Goal: Task Accomplishment & Management: Use online tool/utility

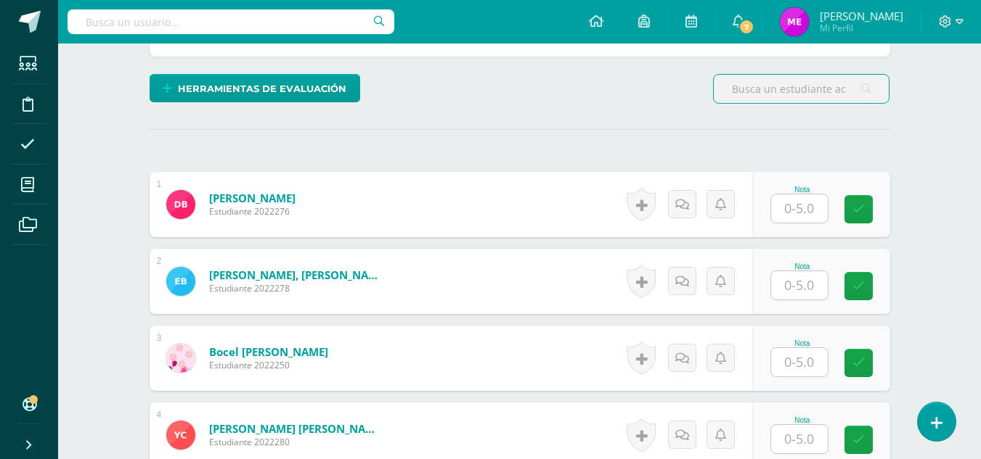
scroll to position [334, 0]
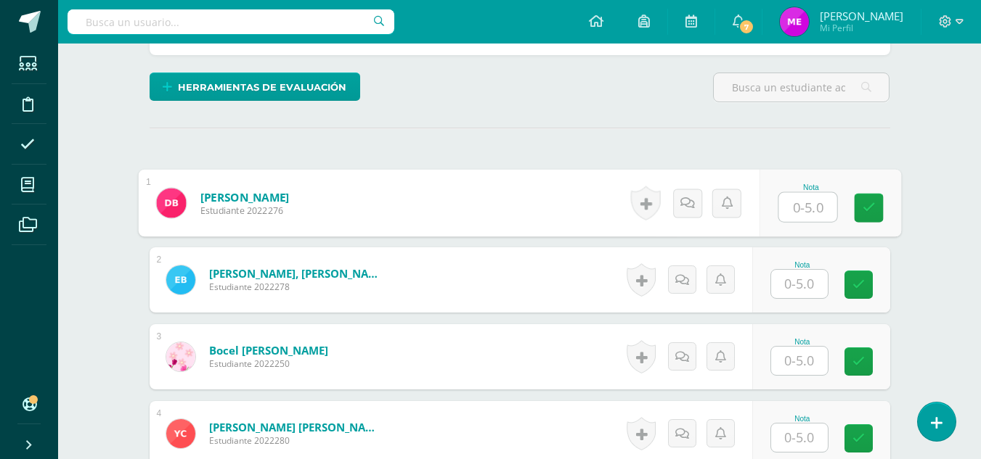
click at [803, 210] on input "text" at bounding box center [807, 207] width 58 height 29
type input "3"
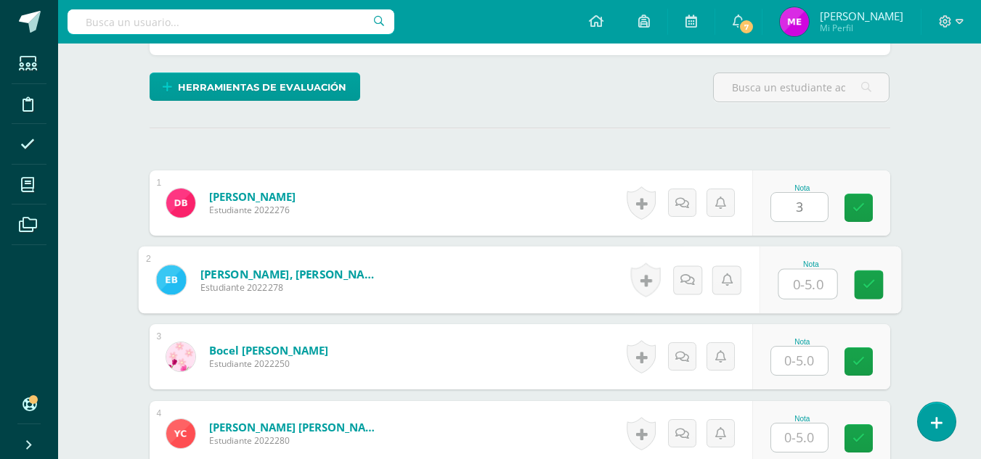
click at [803, 284] on input "text" at bounding box center [807, 284] width 58 height 29
type input "3"
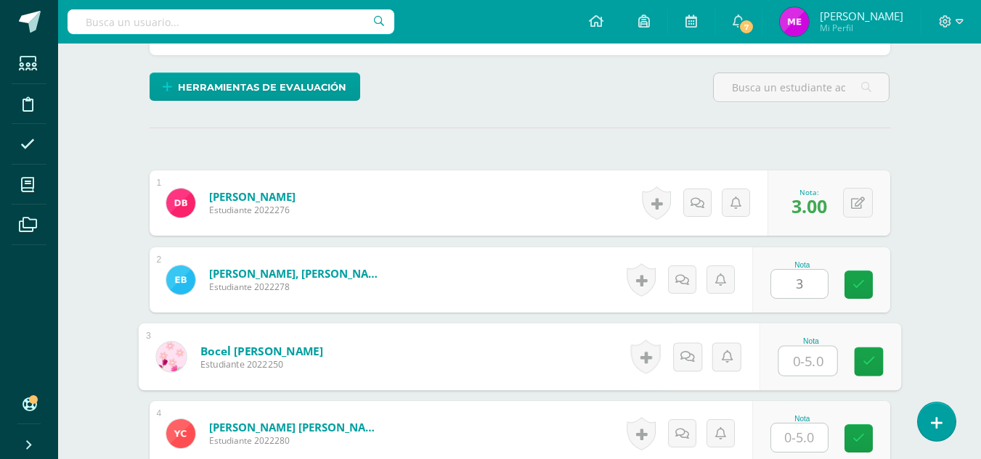
click at [801, 368] on input "text" at bounding box center [807, 361] width 58 height 29
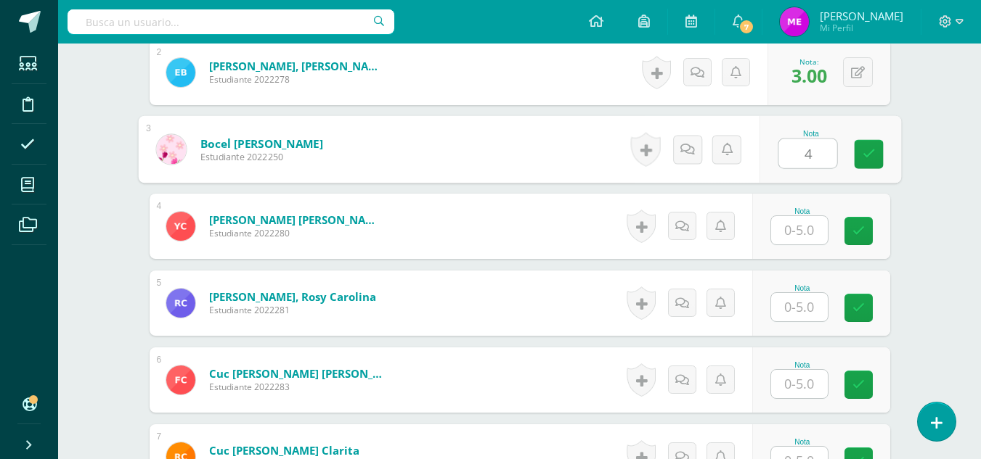
scroll to position [542, 0]
type input "4"
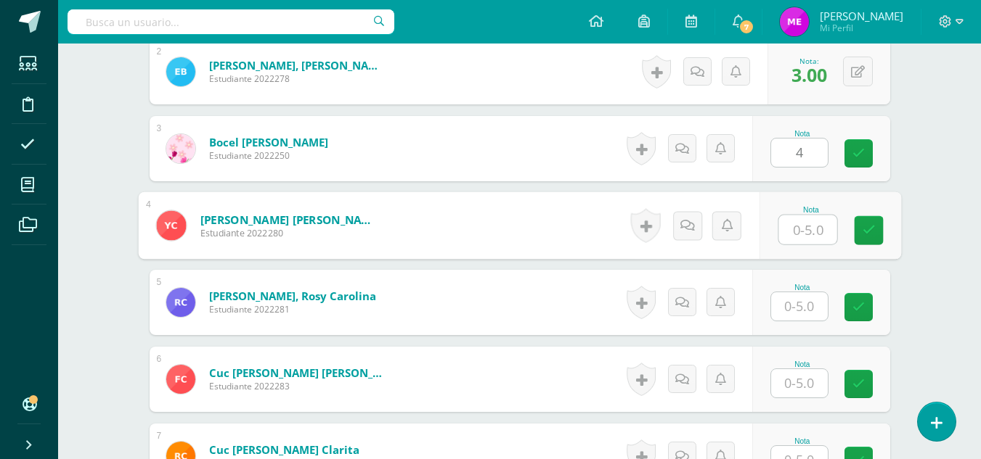
click at [787, 229] on input "text" at bounding box center [807, 230] width 58 height 29
type input "5"
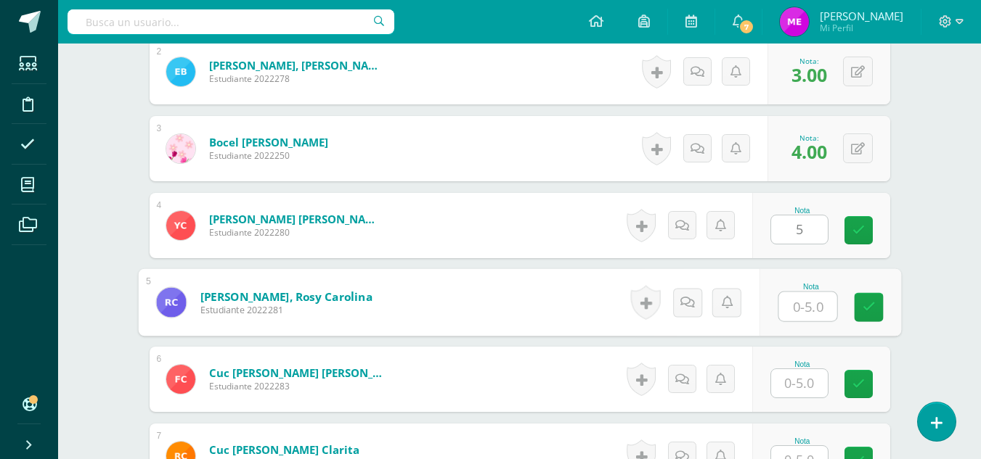
click at [789, 302] on input "text" at bounding box center [807, 307] width 58 height 29
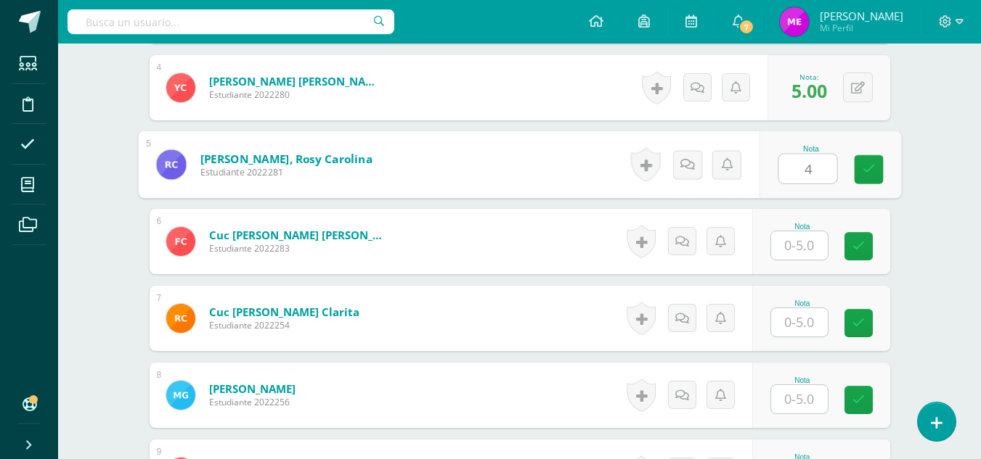
scroll to position [681, 0]
type input "4"
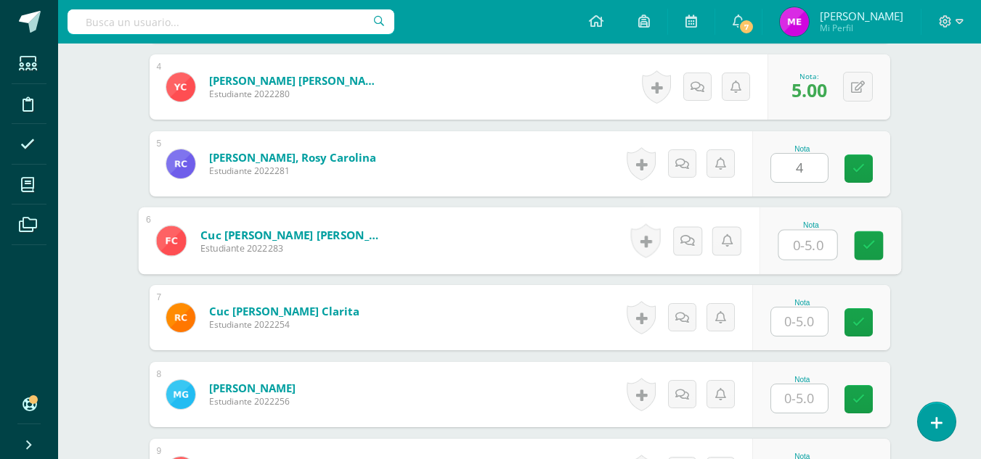
click at [798, 245] on input "text" at bounding box center [807, 245] width 58 height 29
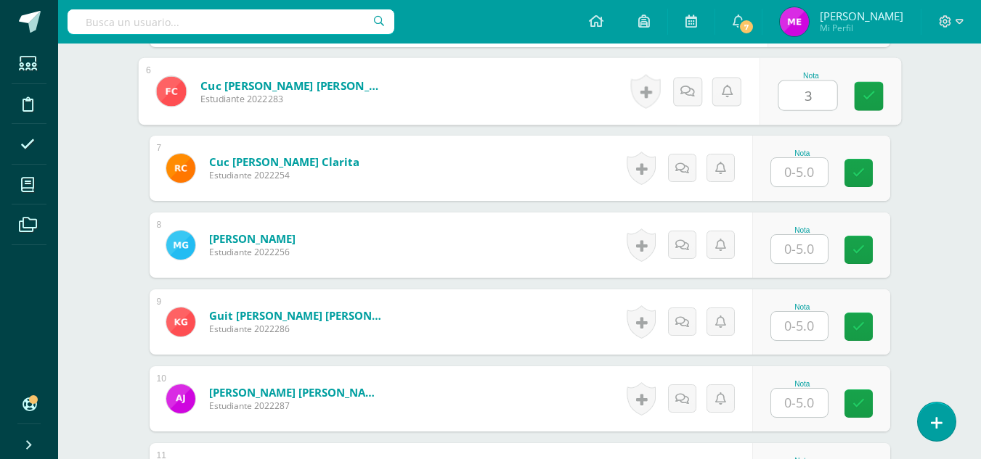
scroll to position [840, 0]
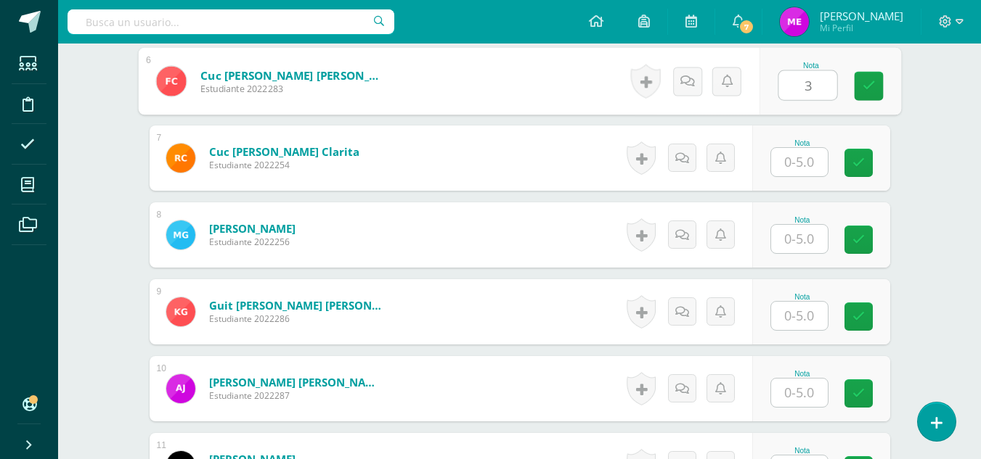
type input "3"
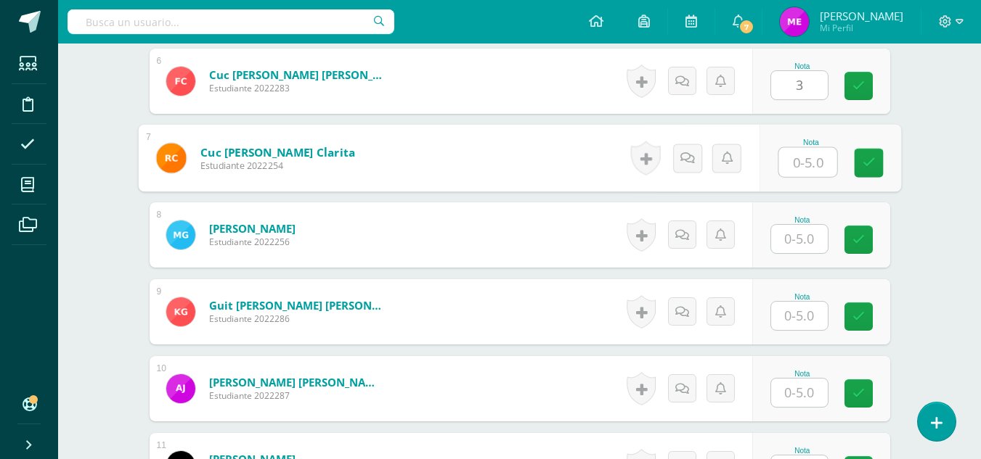
click at [788, 152] on input "text" at bounding box center [807, 162] width 58 height 29
type input "4"
type input "5"
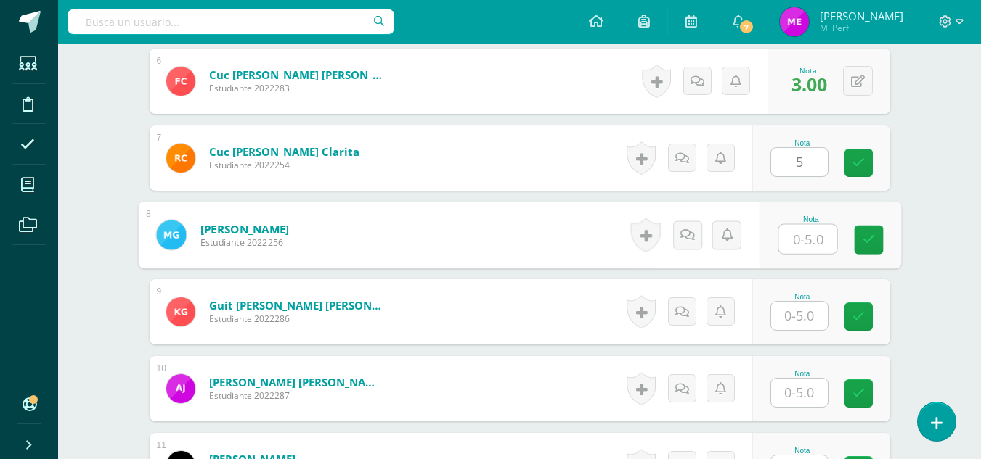
click at [799, 228] on input "text" at bounding box center [807, 239] width 58 height 29
type input "3"
click at [798, 314] on input "text" at bounding box center [799, 316] width 57 height 28
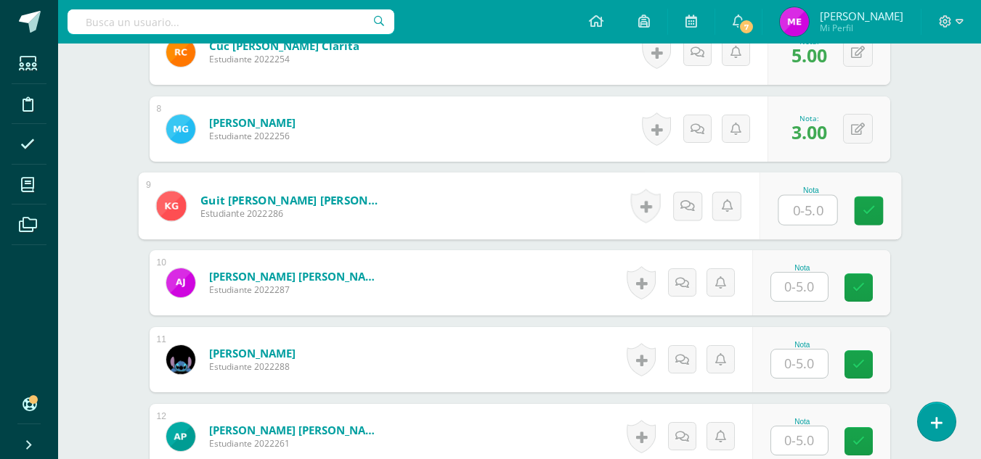
scroll to position [1018, 0]
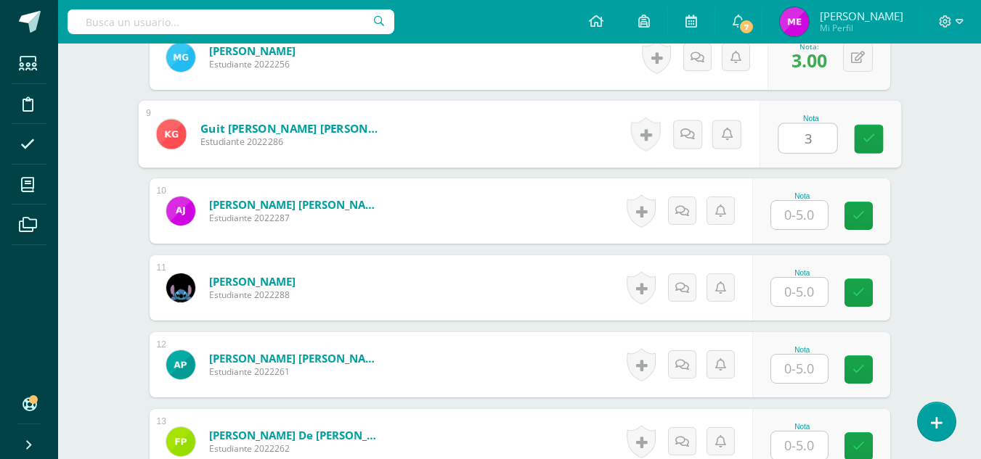
type input "3"
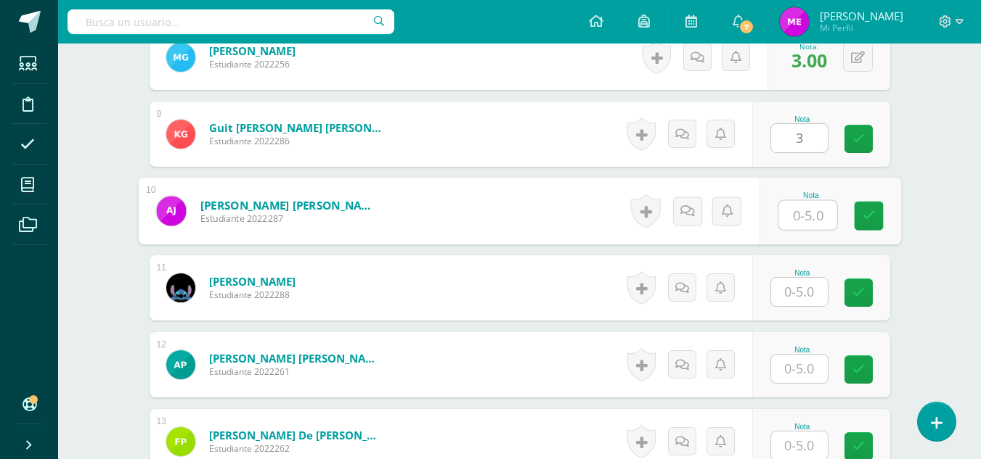
click at [798, 217] on input "text" at bounding box center [807, 215] width 58 height 29
type input "4"
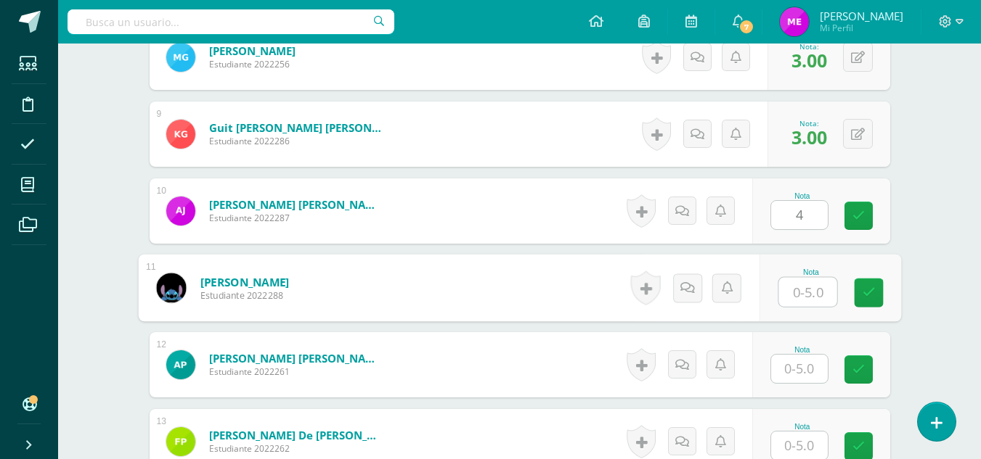
click at [791, 295] on input "text" at bounding box center [807, 292] width 58 height 29
type input "4"
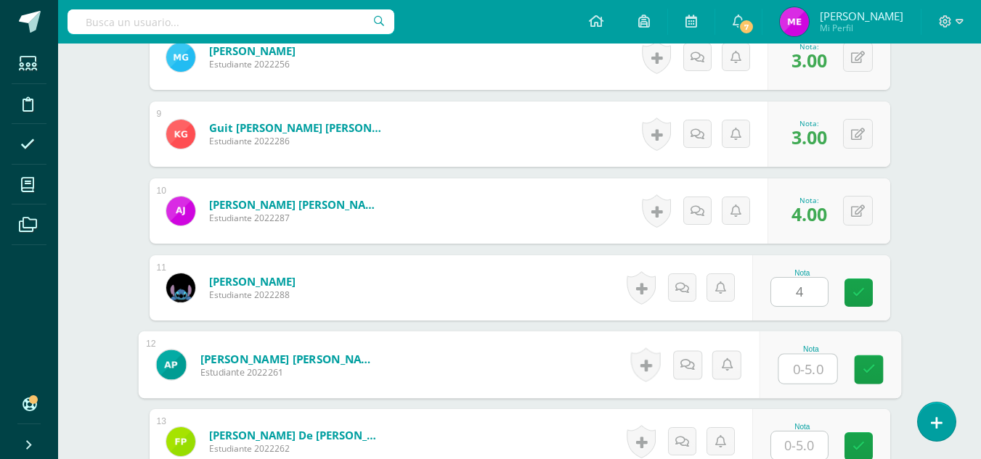
click at [803, 375] on input "text" at bounding box center [807, 369] width 58 height 29
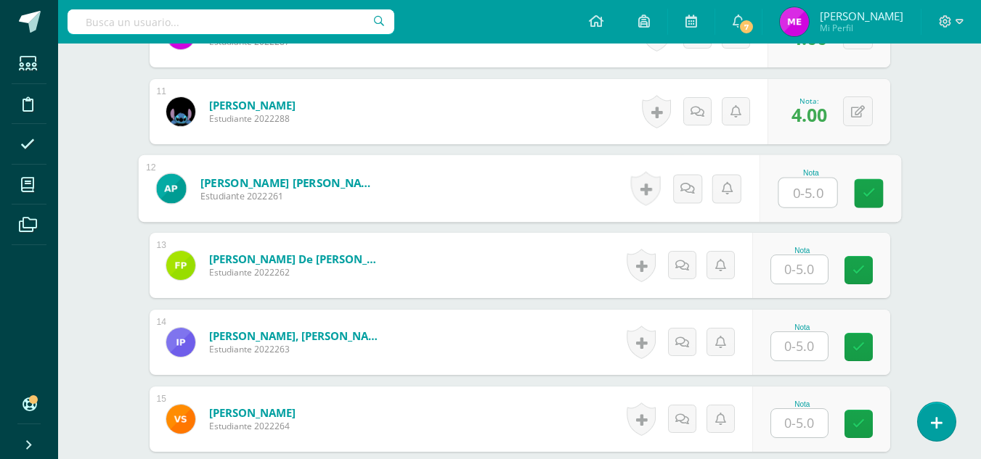
scroll to position [1285, 0]
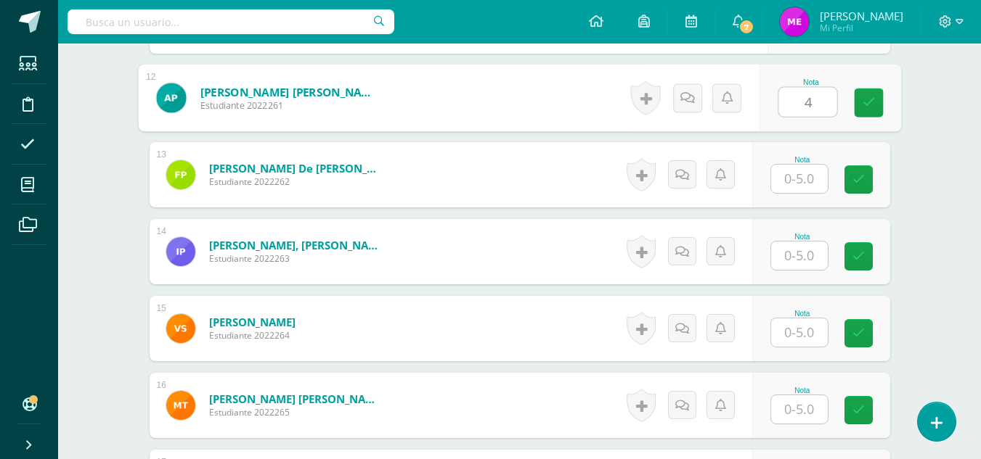
type input "4"
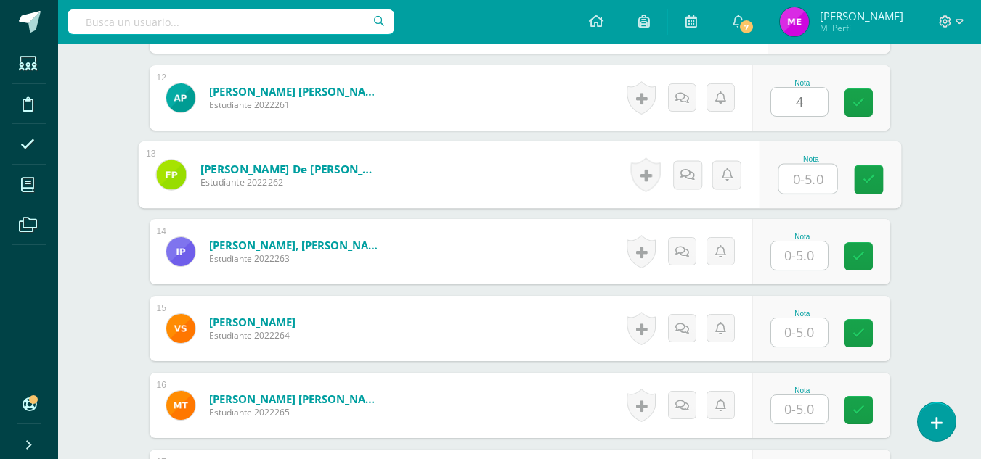
click at [797, 182] on input "text" at bounding box center [807, 179] width 58 height 29
type input "4"
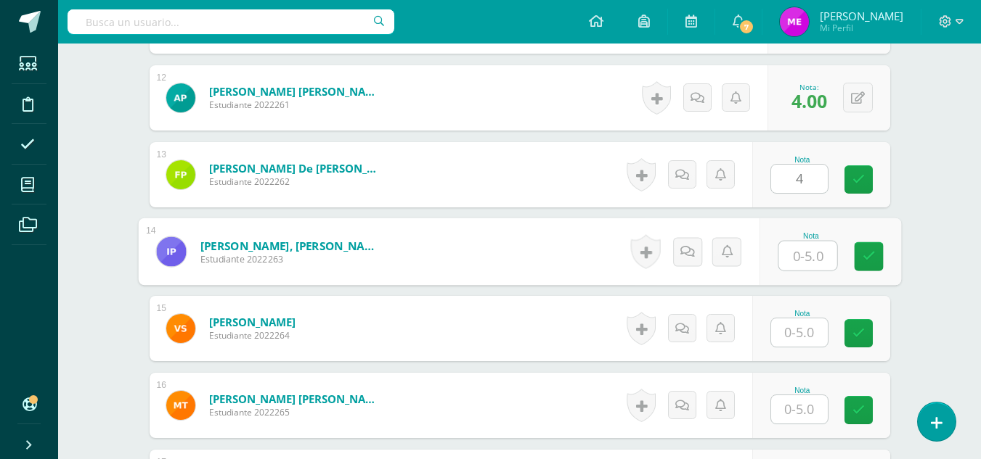
click at [798, 261] on input "text" at bounding box center [807, 256] width 58 height 29
type input "4"
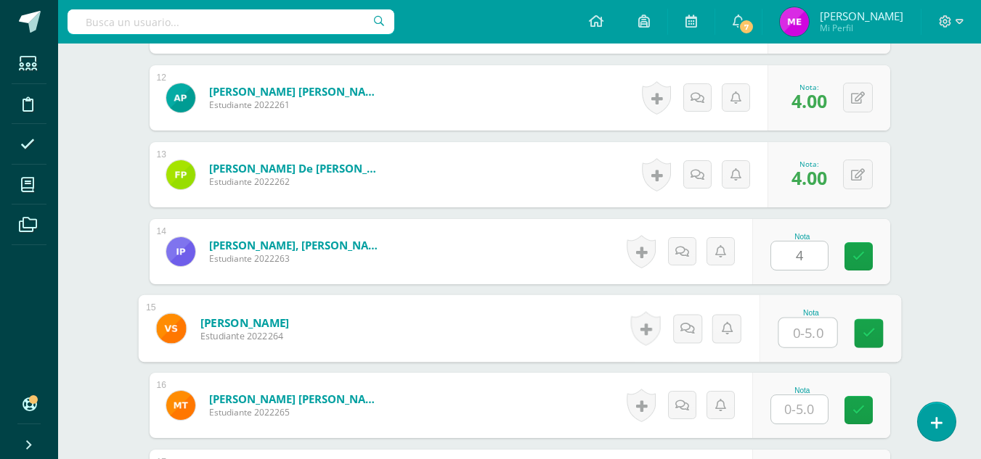
click at [792, 339] on input "text" at bounding box center [807, 333] width 58 height 29
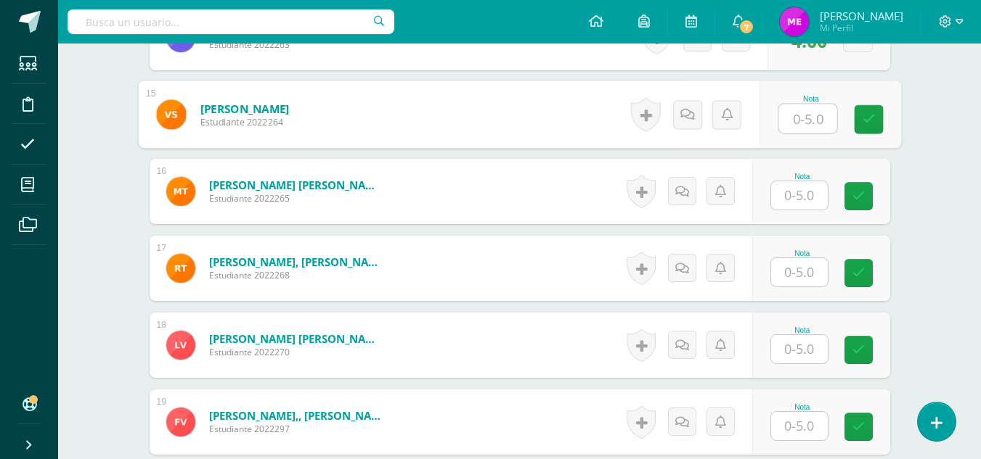
scroll to position [1501, 0]
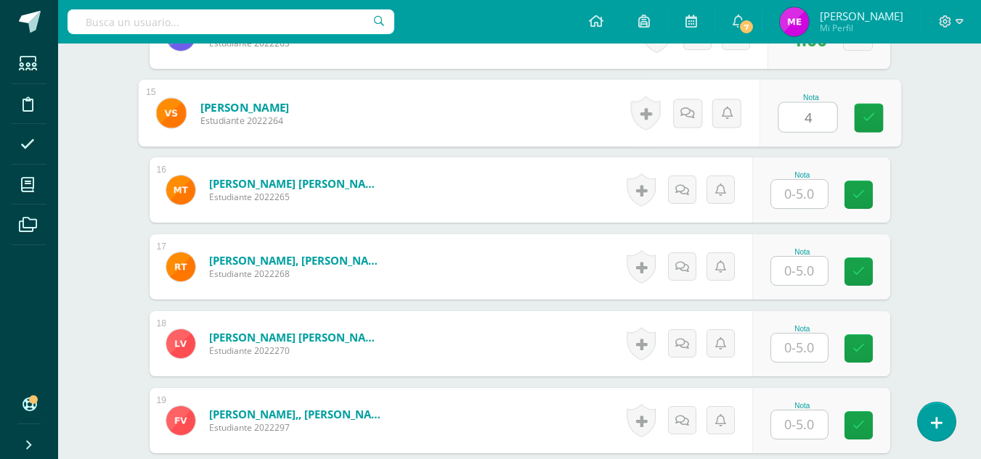
type input "4"
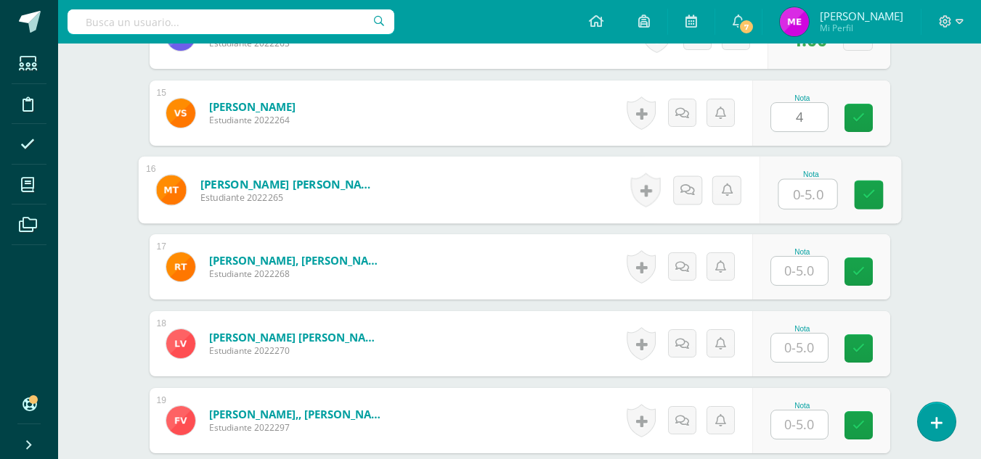
click at [797, 200] on input "text" at bounding box center [807, 194] width 58 height 29
type input "4"
click at [805, 271] on input "text" at bounding box center [799, 271] width 57 height 28
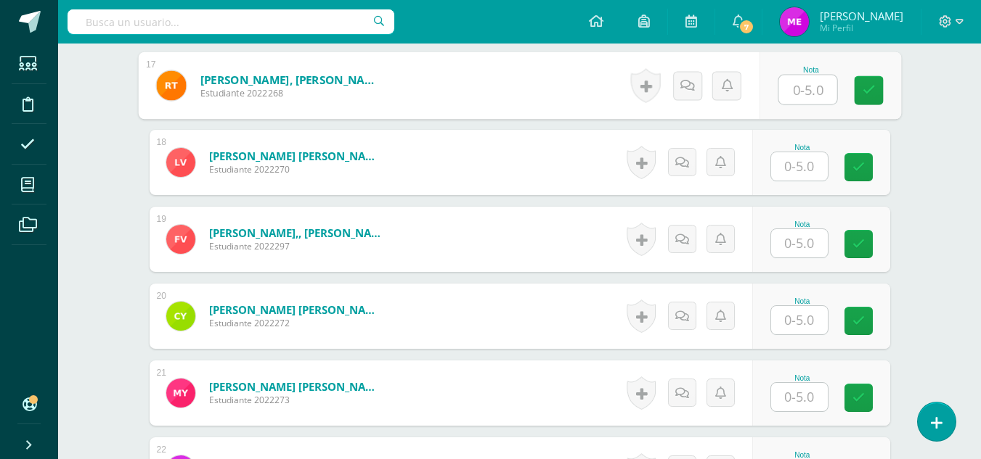
scroll to position [1683, 0]
type input "4"
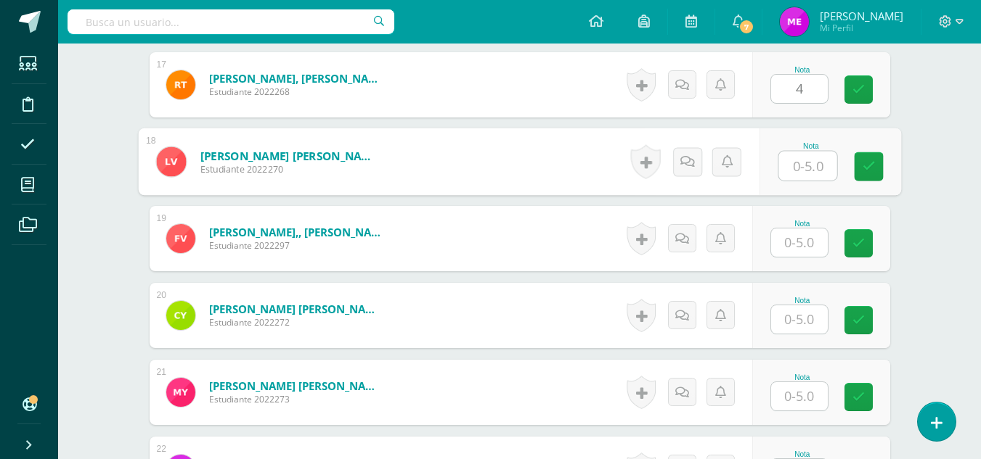
click at [798, 175] on input "text" at bounding box center [807, 166] width 58 height 29
type input "3"
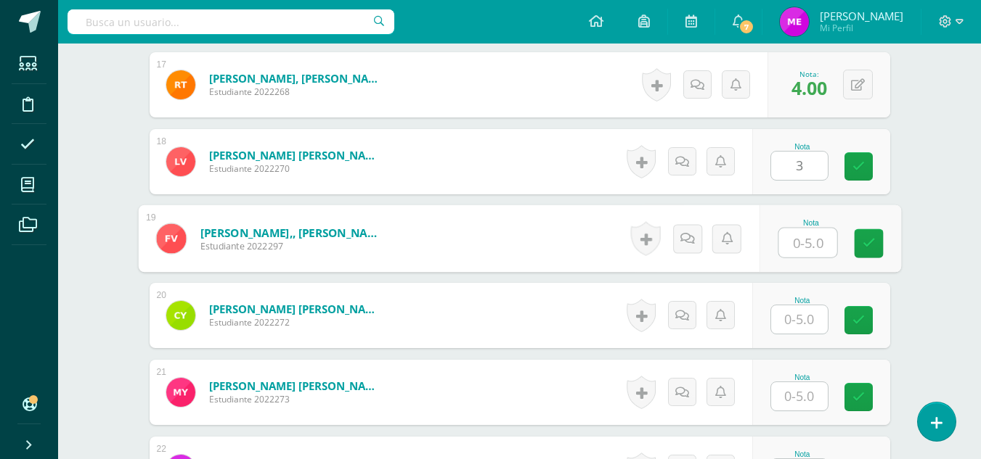
click at [803, 242] on input "text" at bounding box center [807, 243] width 58 height 29
type input "4"
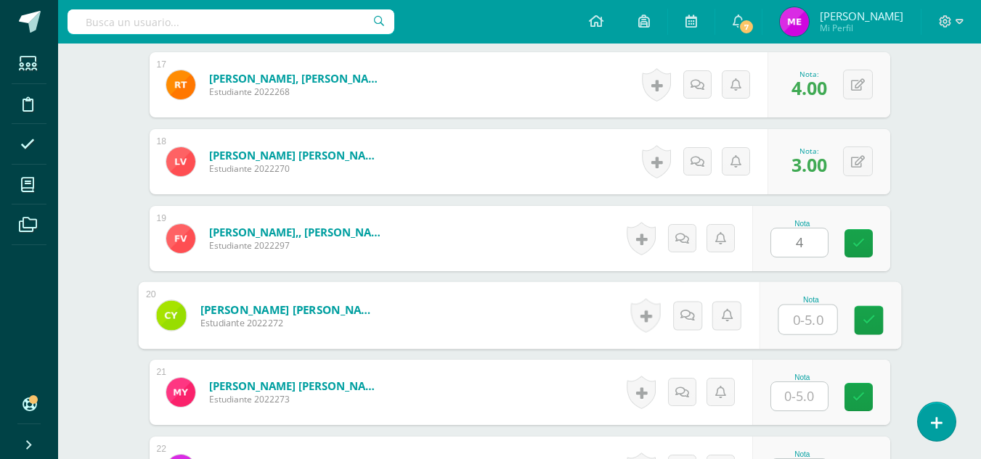
click at [811, 315] on input "text" at bounding box center [807, 320] width 58 height 29
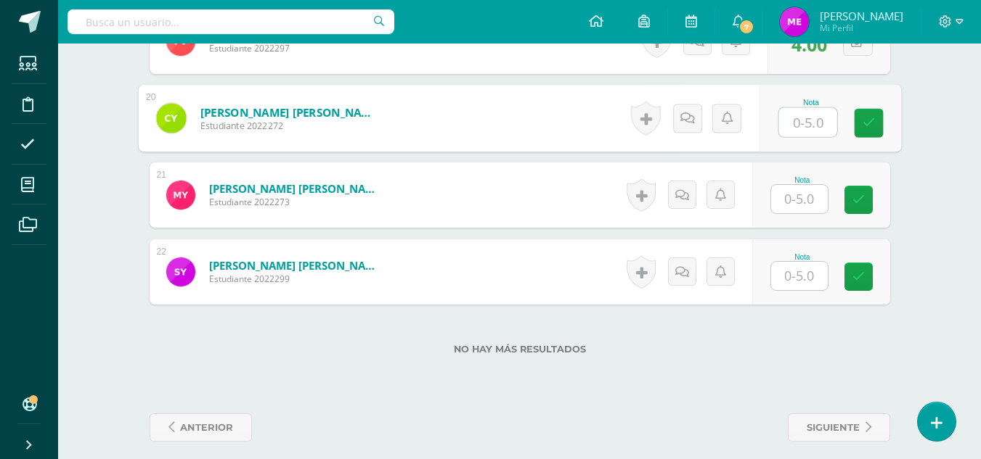
scroll to position [1881, 0]
type input "4"
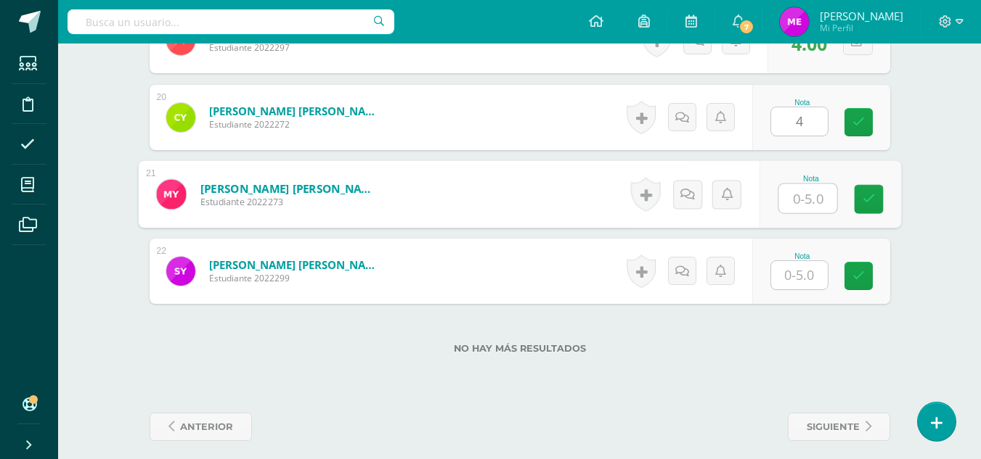
click at [801, 200] on input "text" at bounding box center [807, 198] width 58 height 29
type input "4"
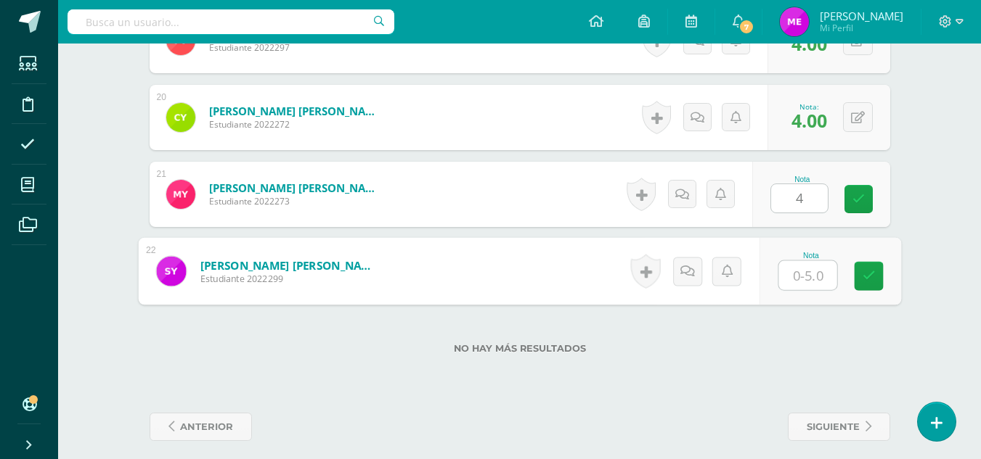
click at [798, 274] on input "text" at bounding box center [807, 275] width 58 height 29
type input "4"
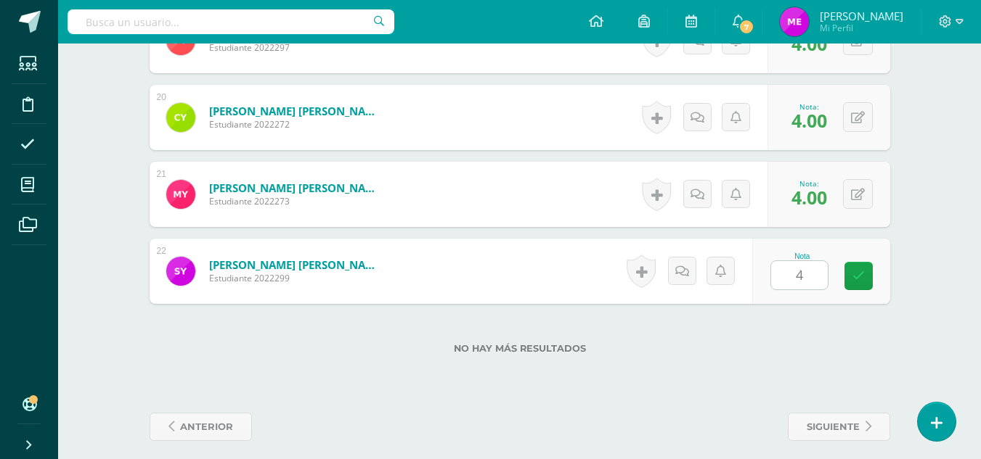
click at [765, 364] on div "No hay más resultados" at bounding box center [520, 338] width 740 height 68
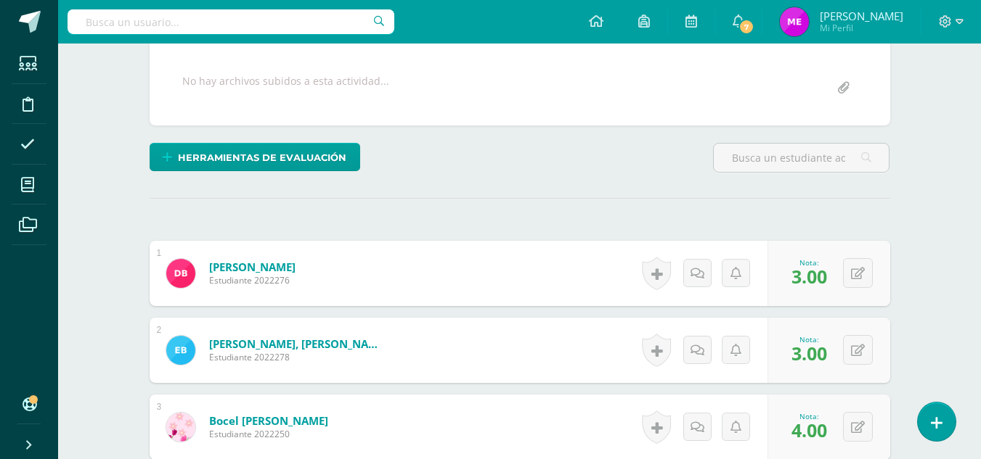
scroll to position [0, 0]
